Goal: Task Accomplishment & Management: Use online tool/utility

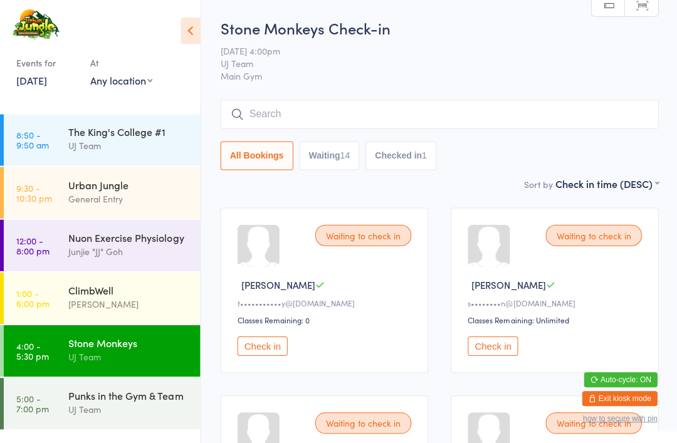
click at [117, 353] on div "UJ Team" at bounding box center [128, 356] width 121 height 14
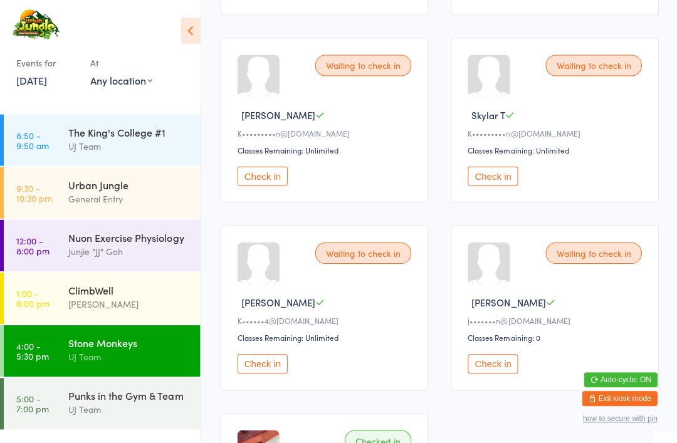
scroll to position [1113, 0]
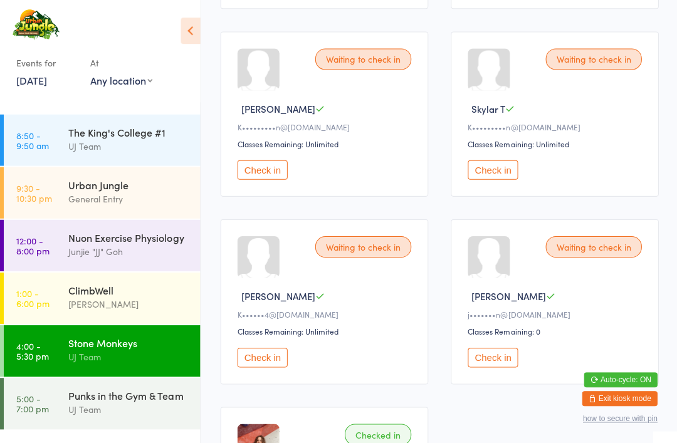
click at [262, 179] on button "Check in" at bounding box center [262, 169] width 50 height 19
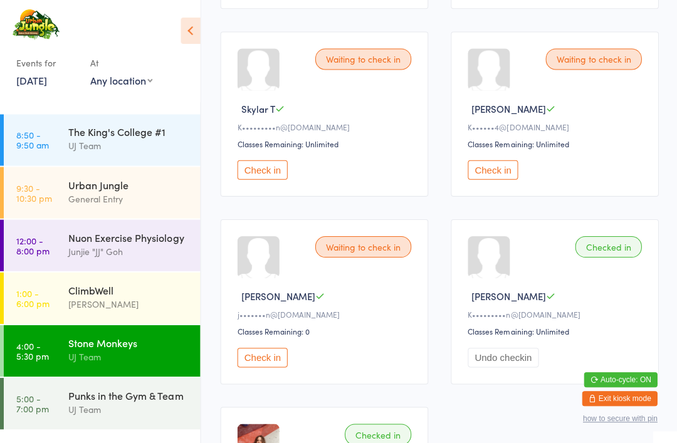
click at [98, 210] on div "Urban Jungle General Entry" at bounding box center [134, 192] width 132 height 50
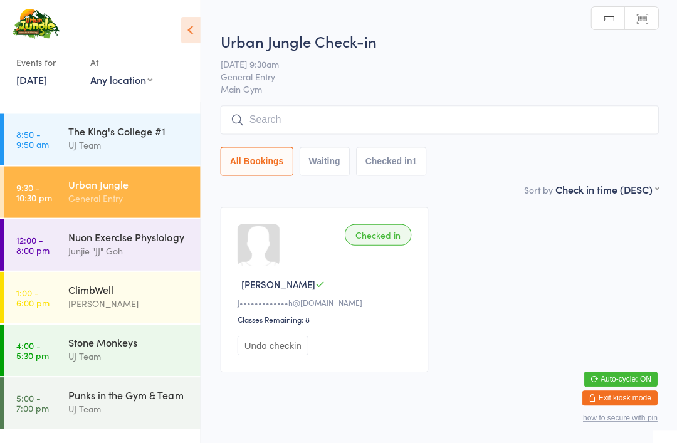
click at [263, 125] on input "search" at bounding box center [438, 120] width 437 height 29
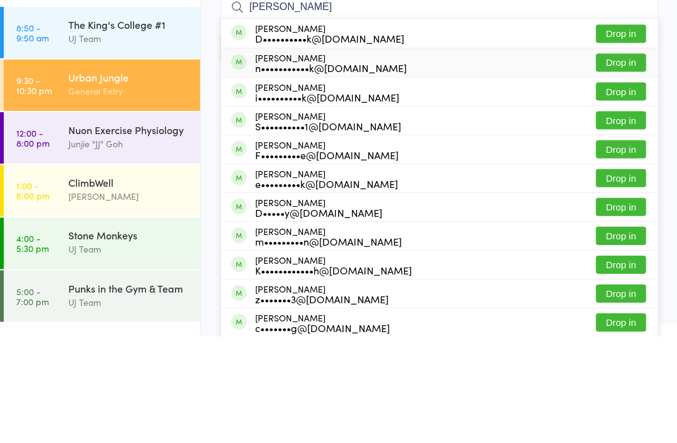
type input "[PERSON_NAME]"
click at [330, 155] on div "[PERSON_NAME] n•••••••••••k@[DOMAIN_NAME] Drop in" at bounding box center [439, 169] width 436 height 28
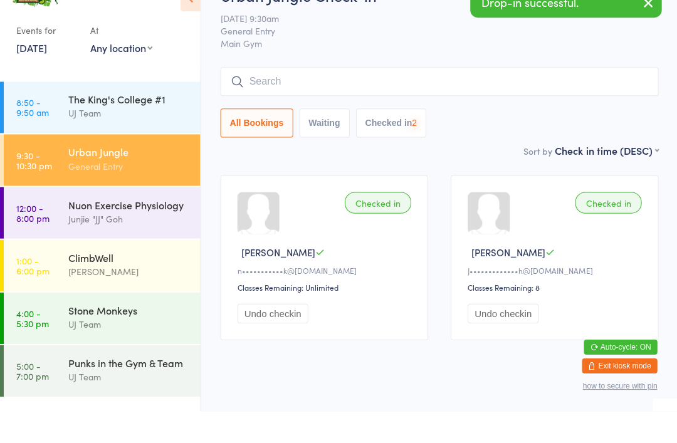
click at [412, 44] on span "[DATE] 9:30am" at bounding box center [429, 50] width 418 height 13
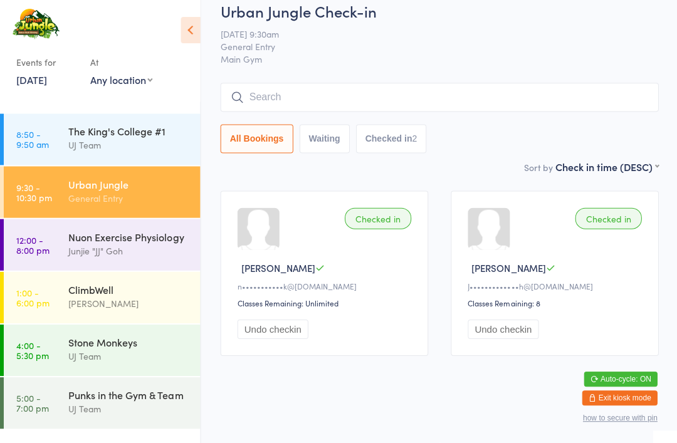
click at [333, 95] on input "search" at bounding box center [438, 97] width 437 height 29
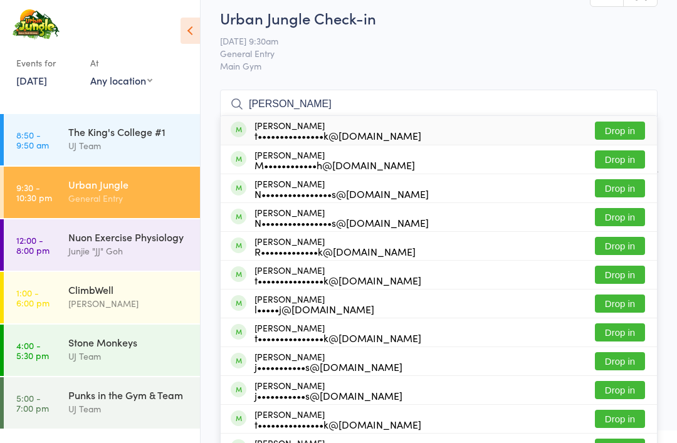
scroll to position [0, 0]
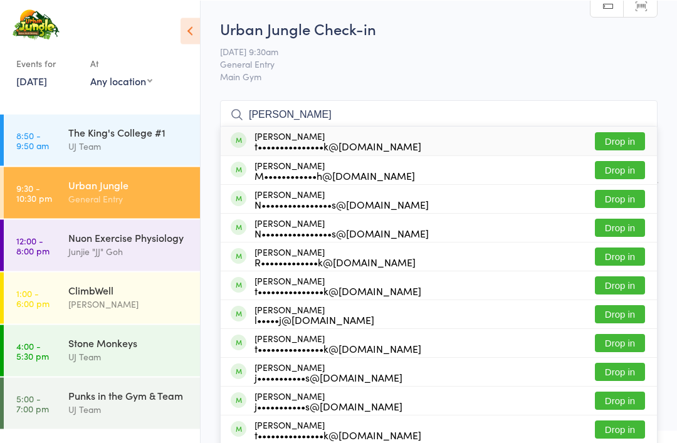
type input "[PERSON_NAME]"
click at [268, 123] on input "[PERSON_NAME]" at bounding box center [438, 114] width 437 height 29
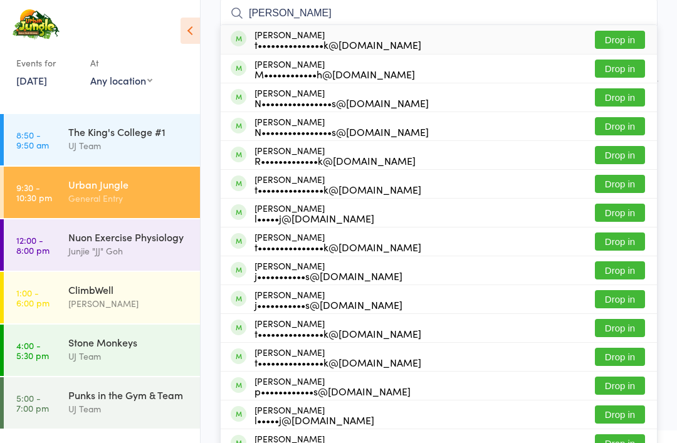
scroll to position [117, 0]
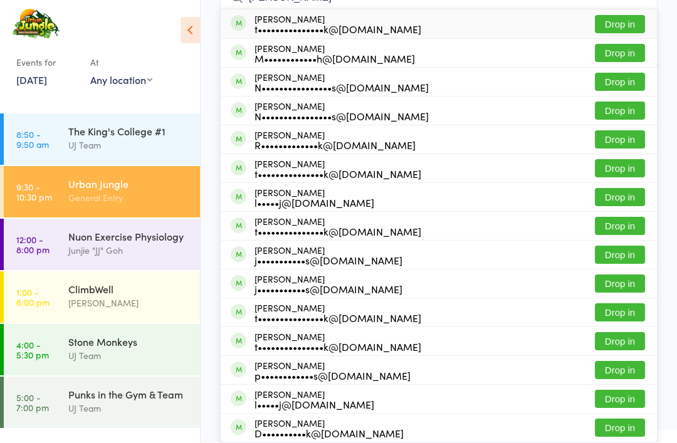
click at [140, 353] on div "UJ Team" at bounding box center [128, 356] width 121 height 14
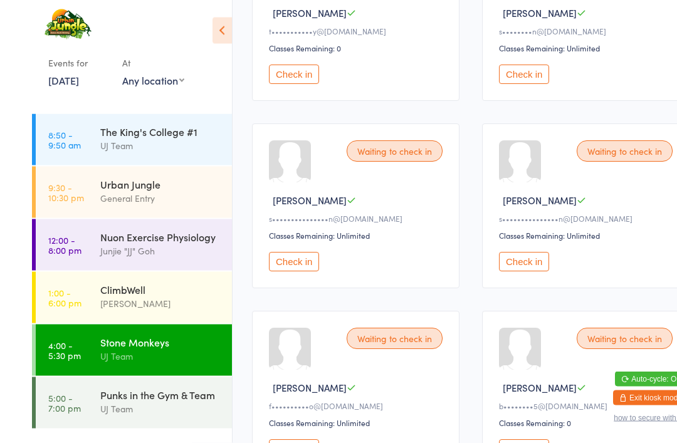
scroll to position [264, 0]
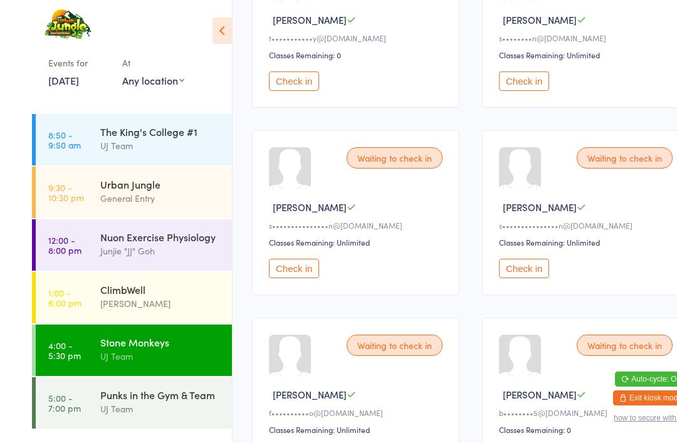
click at [582, 371] on div "Waiting to check in [PERSON_NAME] b••••••••5@[DOMAIN_NAME] Classes Remaining: 0…" at bounding box center [553, 400] width 207 height 165
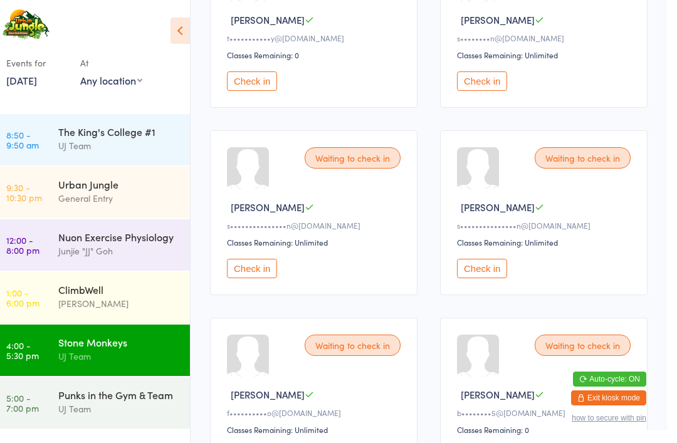
click at [4, 356] on link "4:00 - 5:30 pm Stone Monkeys UJ Team" at bounding box center [102, 350] width 196 height 51
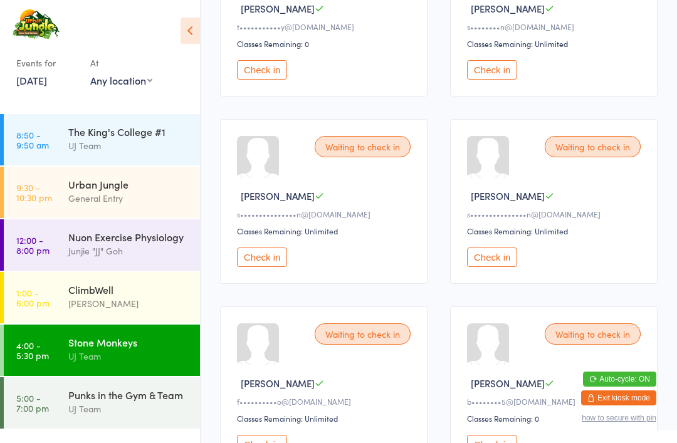
scroll to position [0, 0]
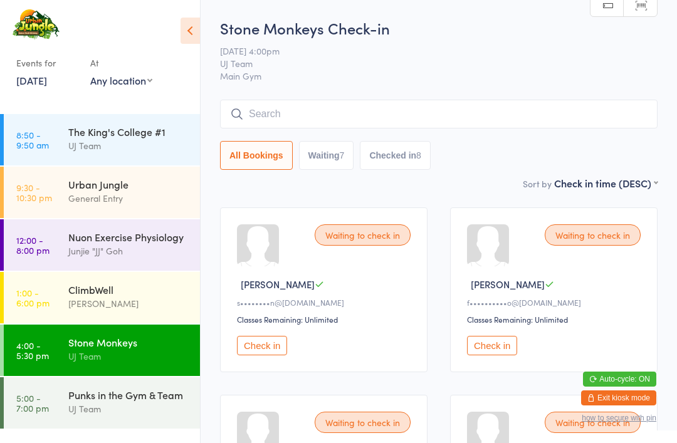
click at [301, 107] on input "search" at bounding box center [438, 114] width 437 height 29
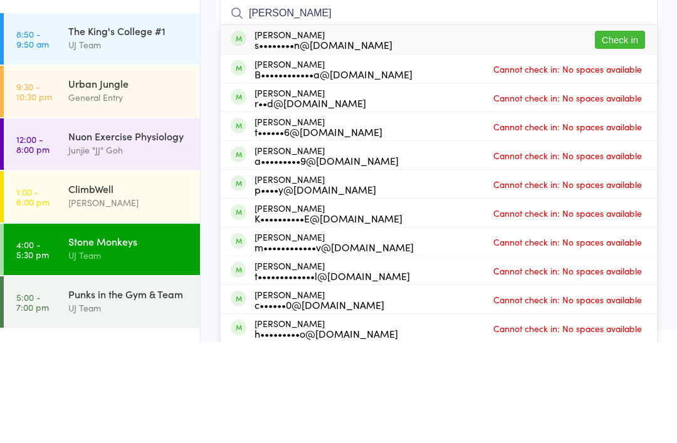
type input "Oliver castibla"
click at [627, 132] on button "Check in" at bounding box center [620, 141] width 50 height 18
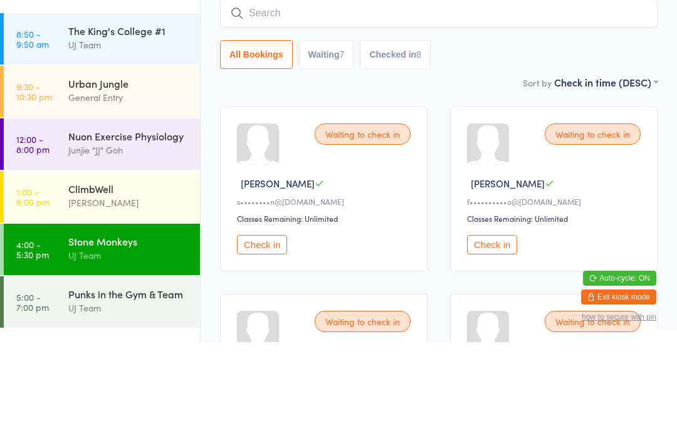
scroll to position [101, 0]
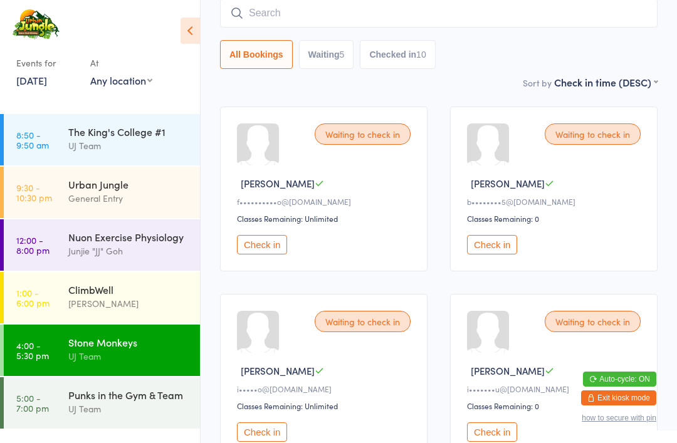
click at [138, 185] on div "Urban Jungle" at bounding box center [128, 184] width 121 height 14
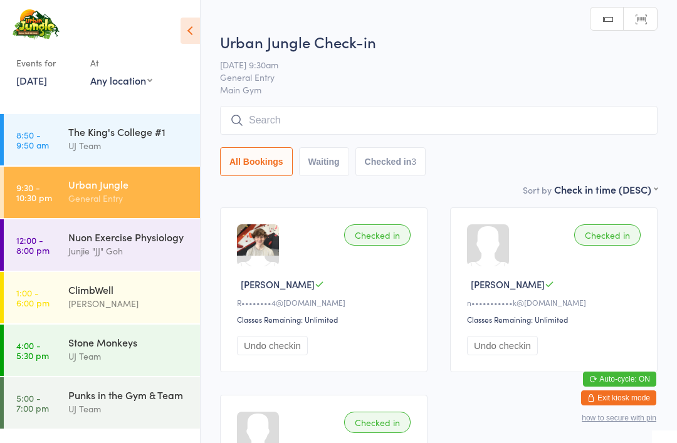
click at [306, 128] on input "search" at bounding box center [438, 120] width 437 height 29
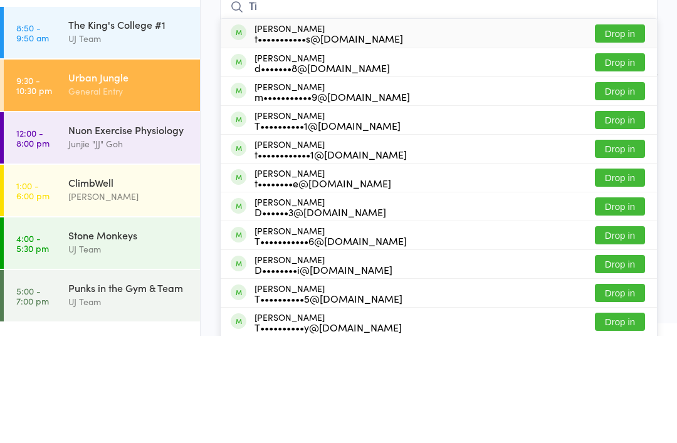
type input "T"
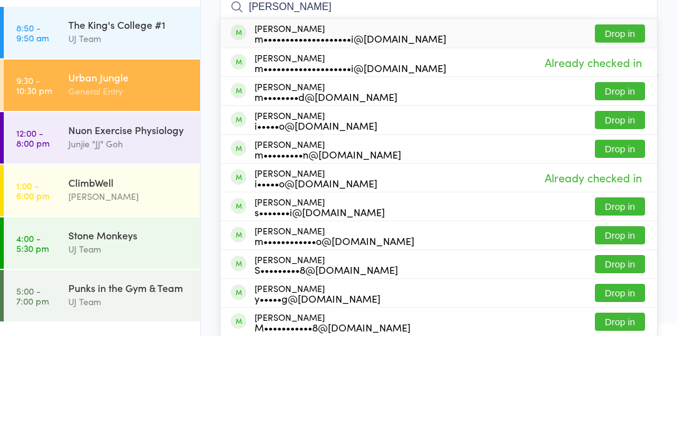
type input "Marcus oldakowski"
click at [632, 132] on button "Drop in" at bounding box center [620, 141] width 50 height 18
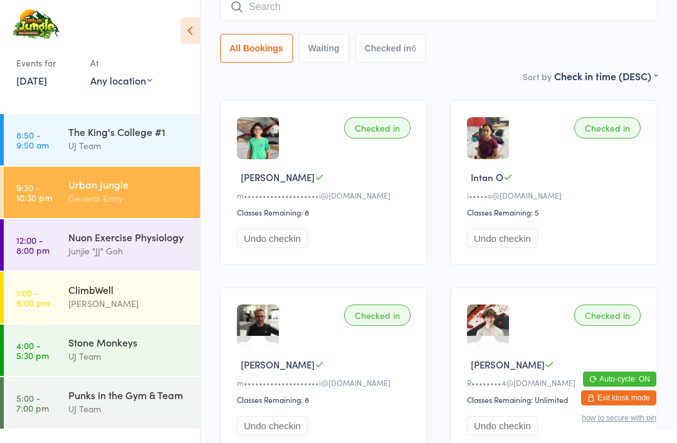
click at [146, 410] on div "UJ Team" at bounding box center [128, 409] width 121 height 14
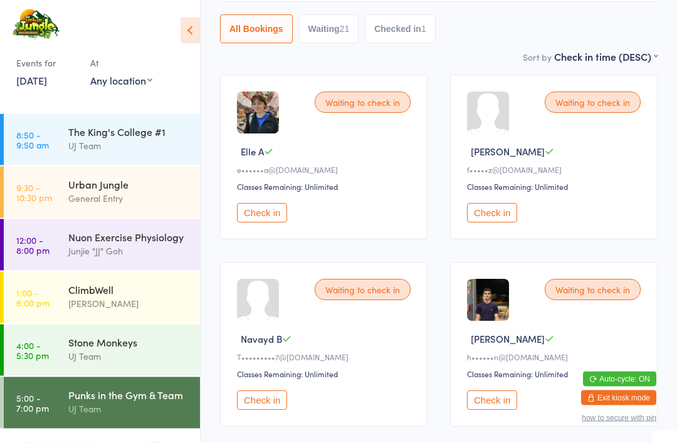
scroll to position [132, 0]
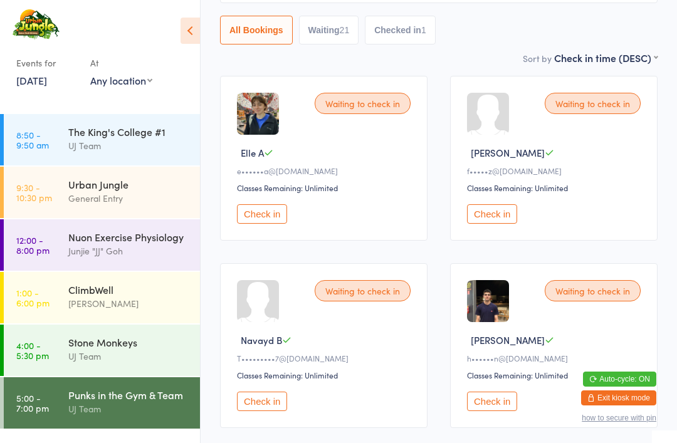
click at [499, 410] on button "Check in" at bounding box center [492, 401] width 50 height 19
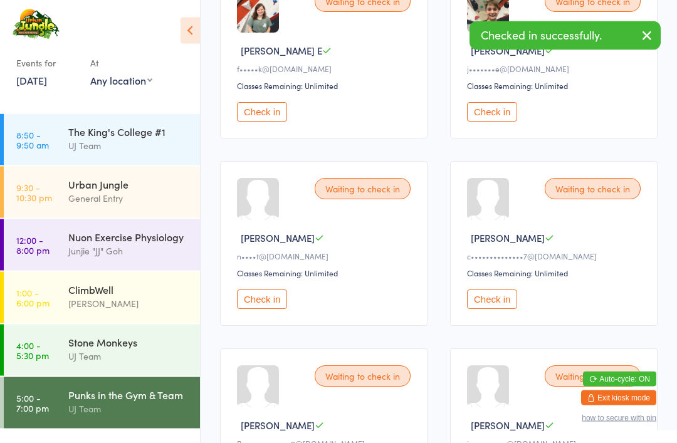
scroll to position [983, 0]
click at [493, 309] on button "Check in" at bounding box center [492, 299] width 50 height 19
